Goal: Check status: Check status

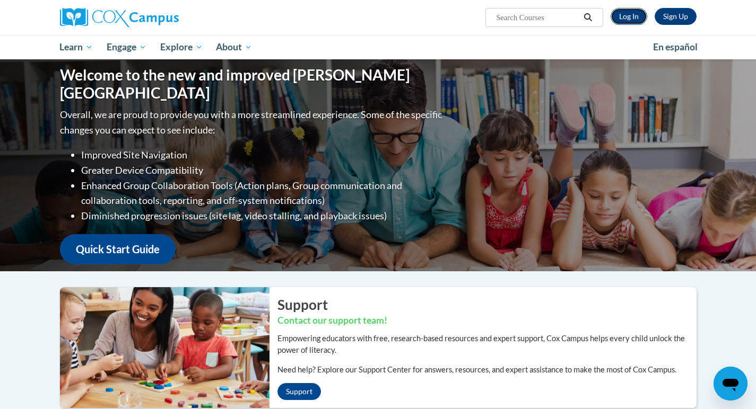
click at [628, 22] on link "Log In" at bounding box center [628, 16] width 37 height 17
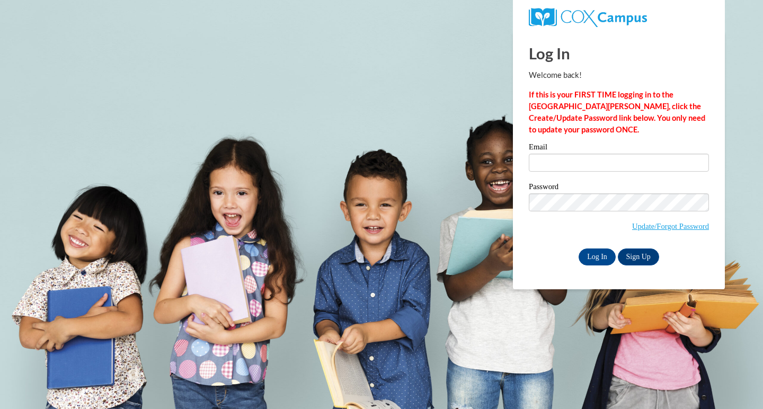
click at [596, 172] on span at bounding box center [619, 163] width 180 height 18
click at [595, 164] on input "Email" at bounding box center [619, 163] width 180 height 18
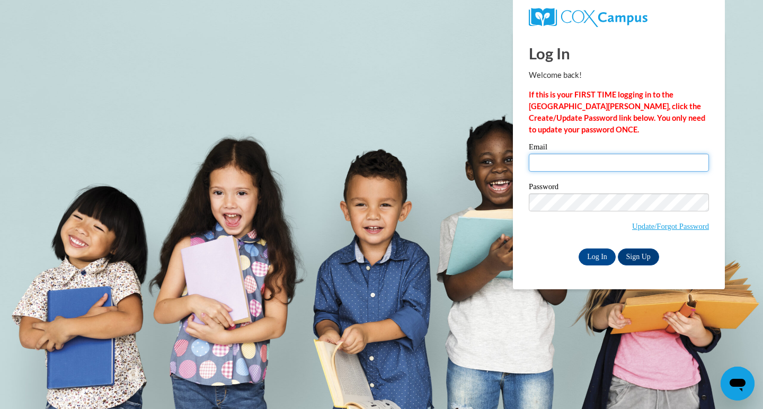
type input "klintworthc@glsd.k12.wi.us"
click at [577, 250] on div "Log In Sign Up" at bounding box center [619, 257] width 180 height 17
click at [600, 255] on input "Log In" at bounding box center [597, 257] width 37 height 17
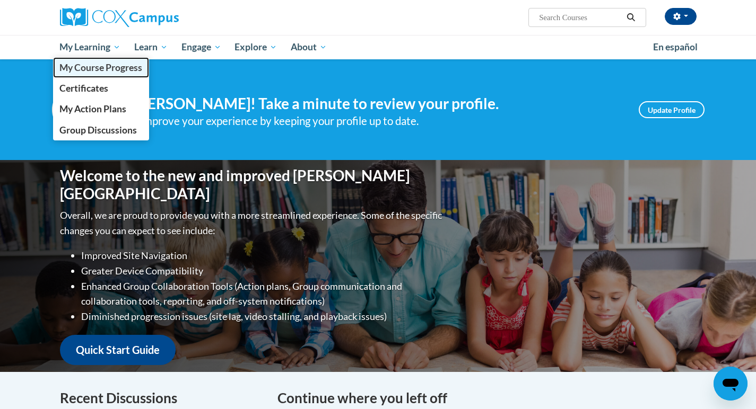
click at [106, 71] on span "My Course Progress" at bounding box center [100, 67] width 83 height 11
